Goal: Transaction & Acquisition: Register for event/course

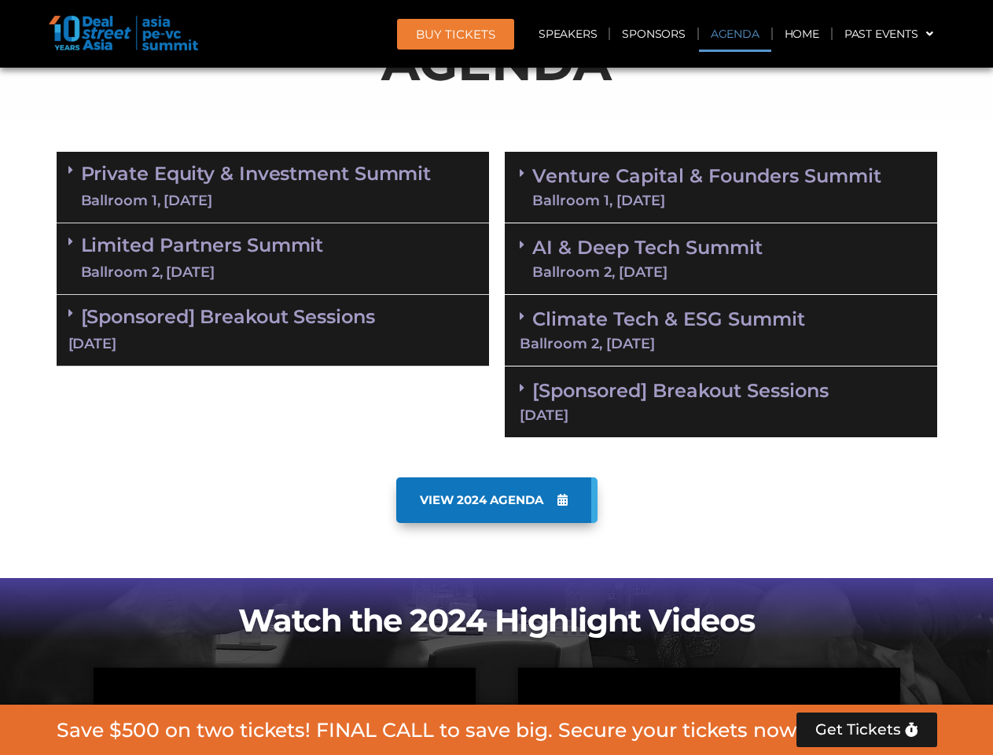
scroll to position [974, 0]
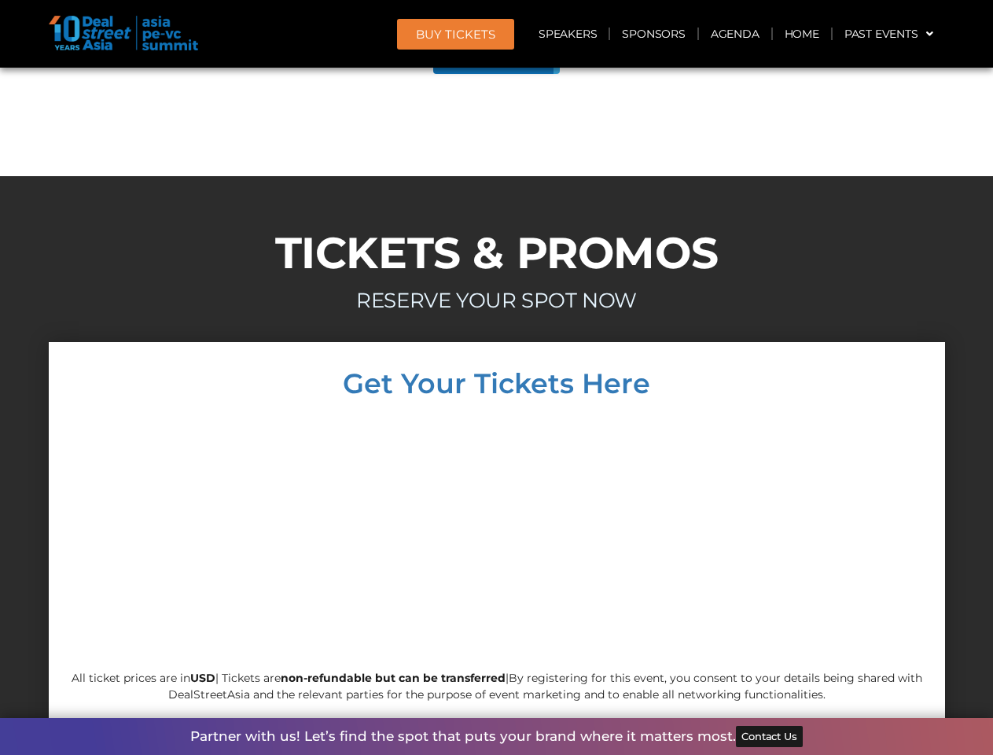
scroll to position [8911, 0]
